Goal: Navigation & Orientation: Find specific page/section

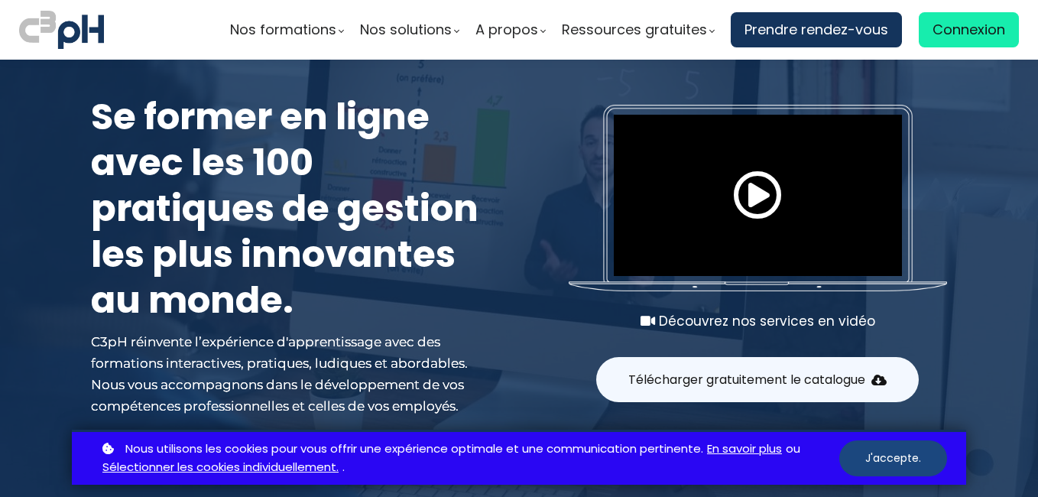
click at [869, 459] on button "J'accepte." at bounding box center [893, 458] width 108 height 36
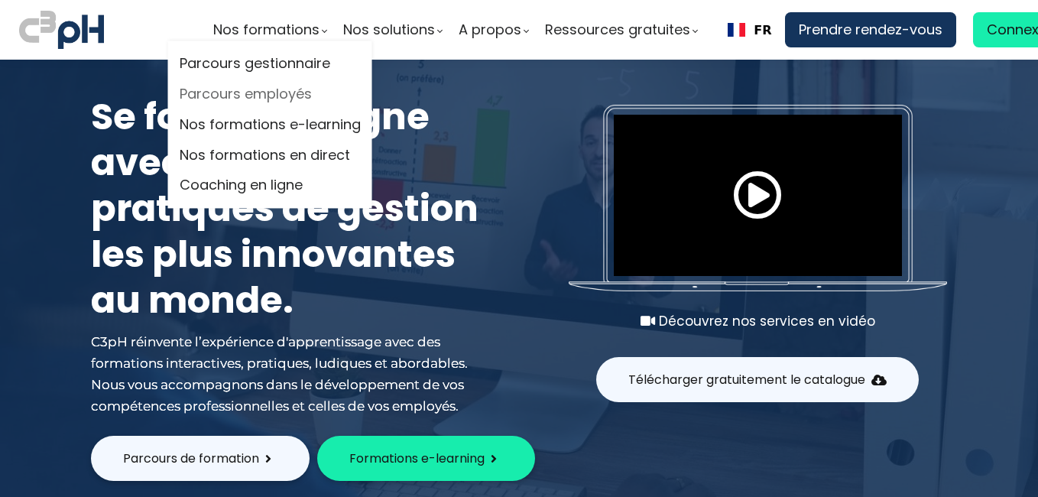
click at [289, 94] on link "Parcours employés" at bounding box center [270, 94] width 181 height 23
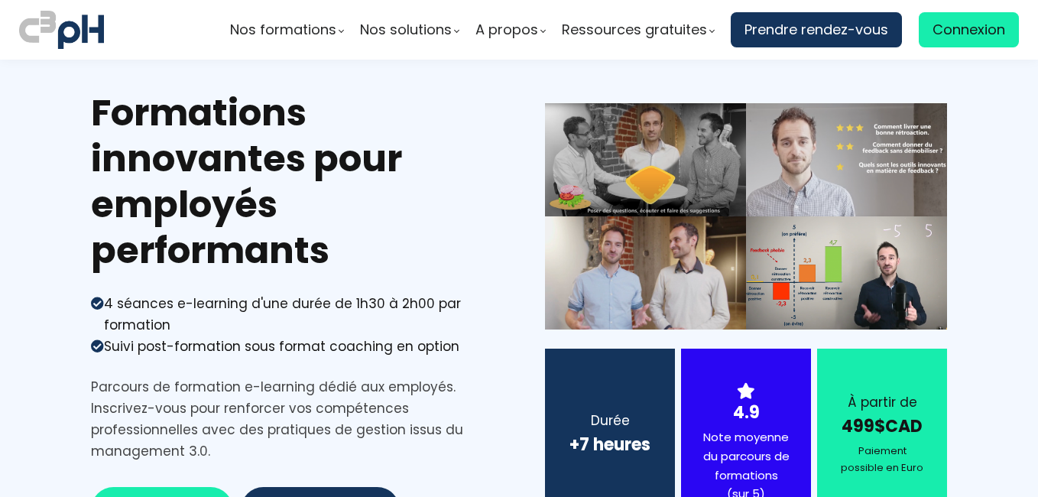
click at [73, 37] on img at bounding box center [61, 30] width 85 height 44
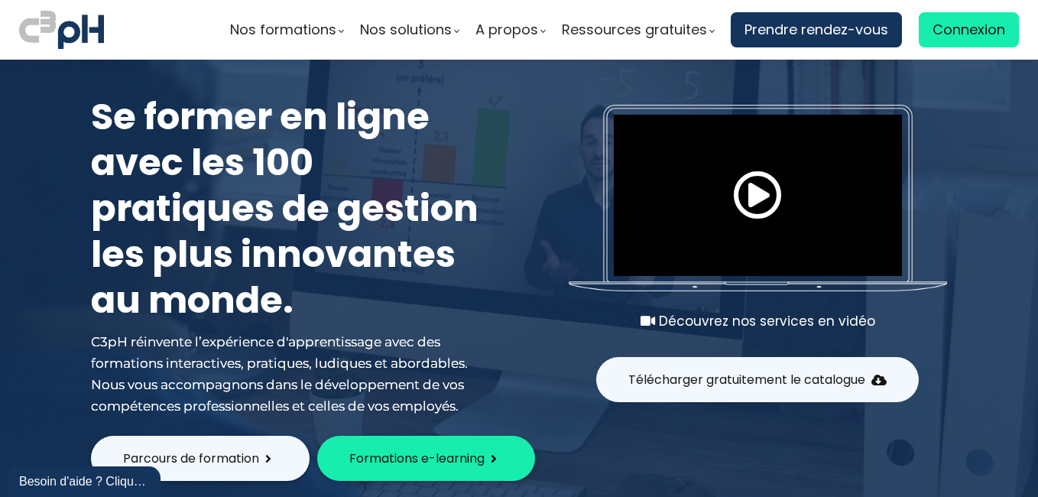
scroll to position [2628, 0]
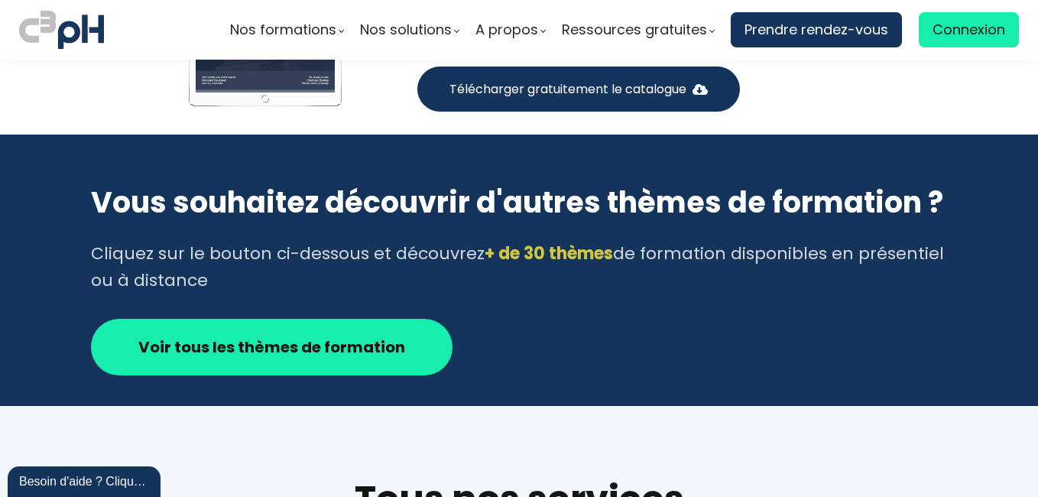
click at [70, 24] on img at bounding box center [61, 30] width 85 height 44
